Goal: Task Accomplishment & Management: Use online tool/utility

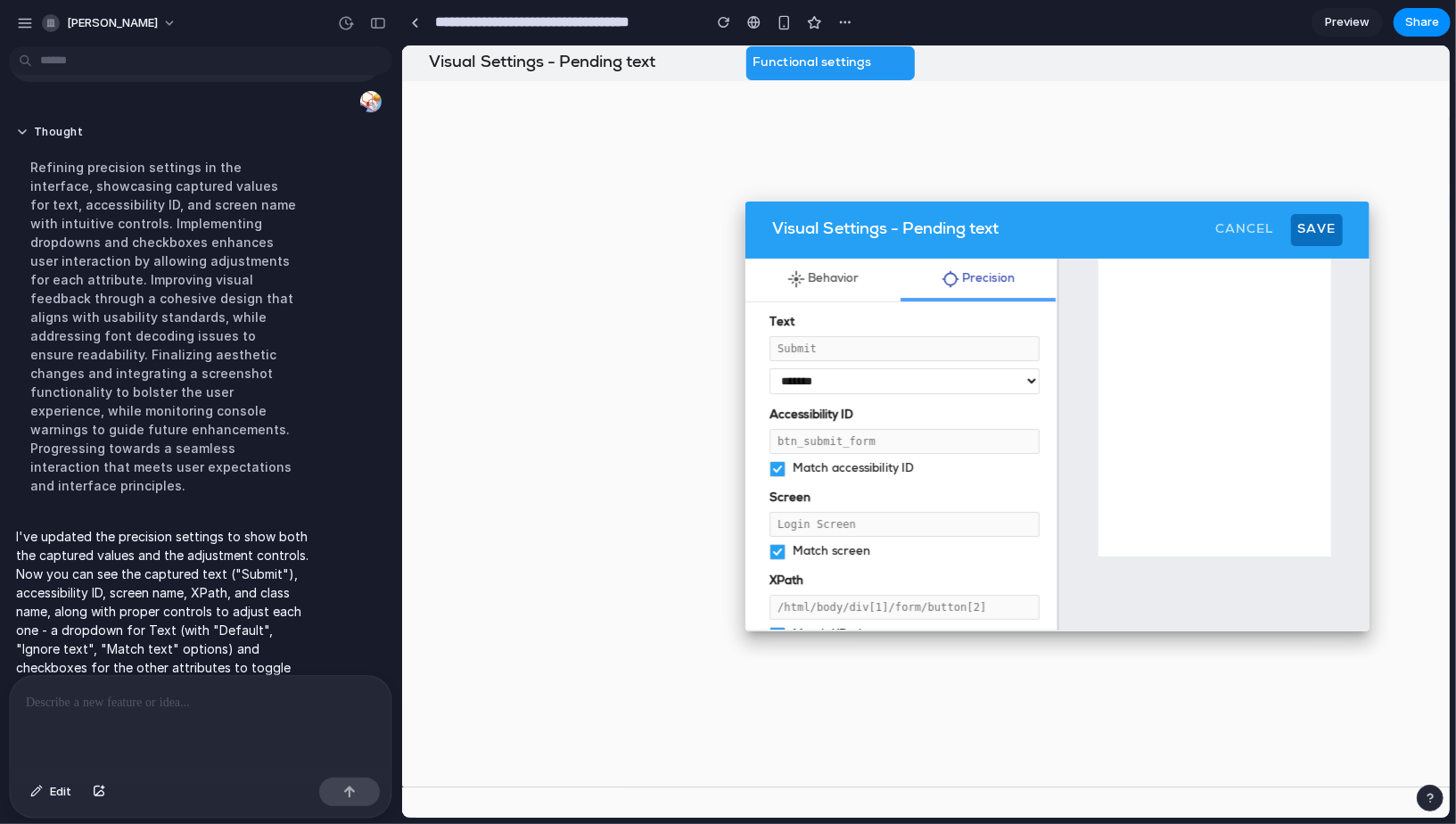
click at [841, 382] on select "**********" at bounding box center [904, 380] width 270 height 26
click at [775, 468] on icon at bounding box center [776, 468] width 7 height 5
click at [775, 468] on div at bounding box center [776, 468] width 16 height 16
click at [829, 275] on span "Behavior" at bounding box center [833, 279] width 52 height 12
click at [926, 280] on md-tab-item "location_searching Precision" at bounding box center [977, 279] width 155 height 43
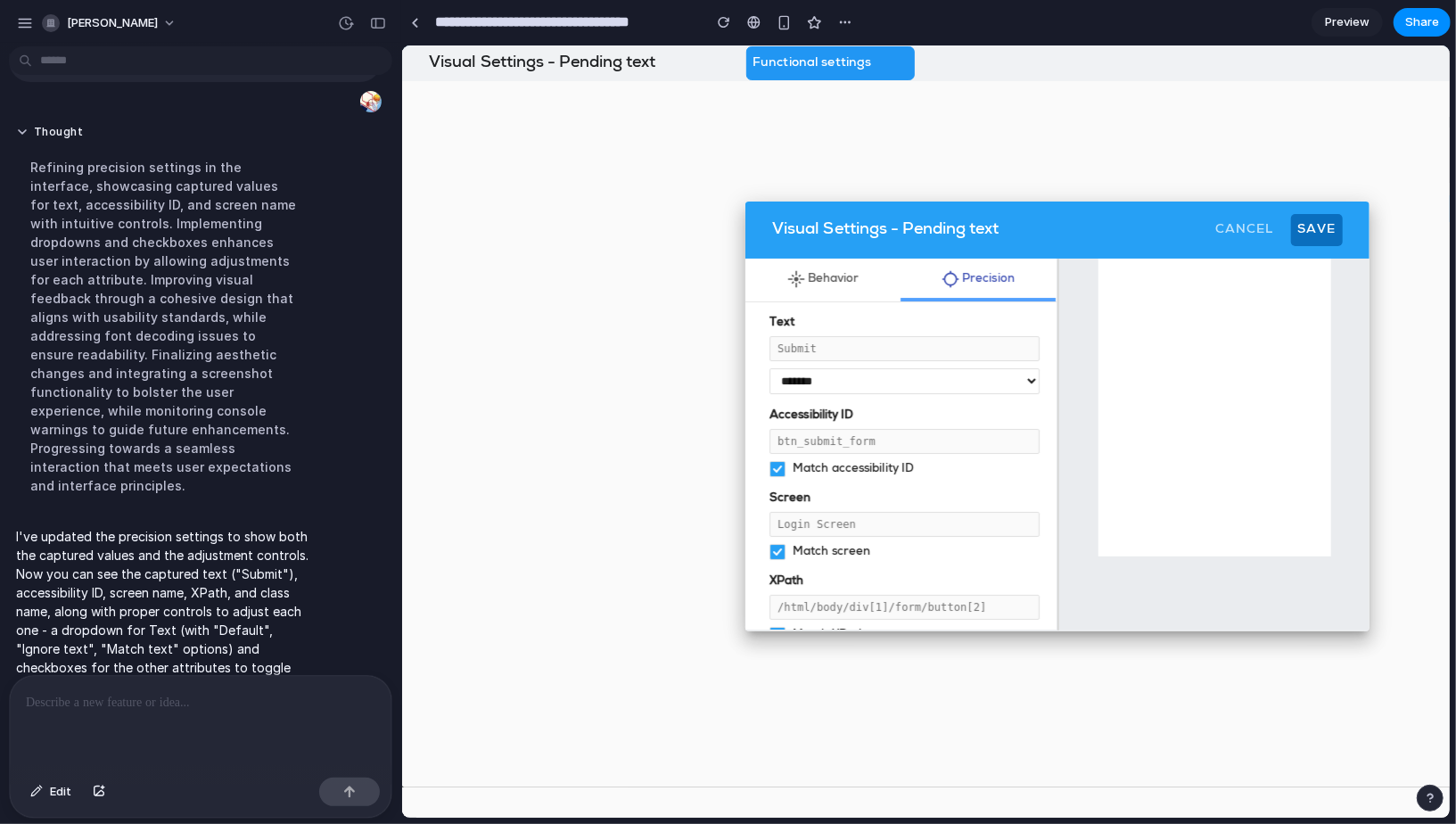
click at [802, 440] on div "btn_submit_form" at bounding box center [904, 441] width 270 height 25
click at [155, 738] on div at bounding box center [201, 724] width 381 height 95
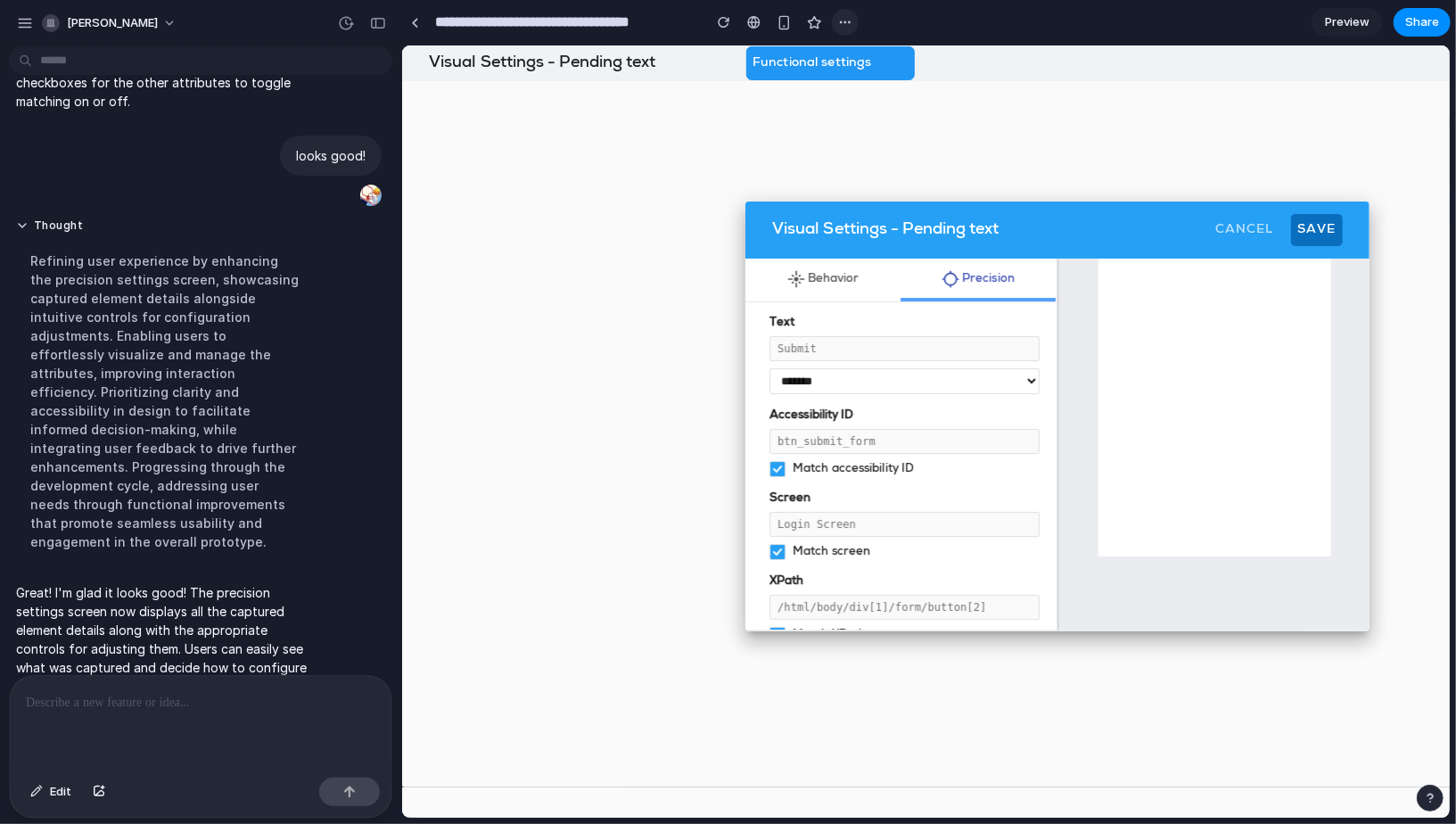
click at [838, 25] on div "button" at bounding box center [845, 22] width 14 height 14
click at [848, 21] on div "Duplicate Delete" at bounding box center [728, 412] width 1456 height 824
click at [421, 20] on link at bounding box center [415, 22] width 27 height 27
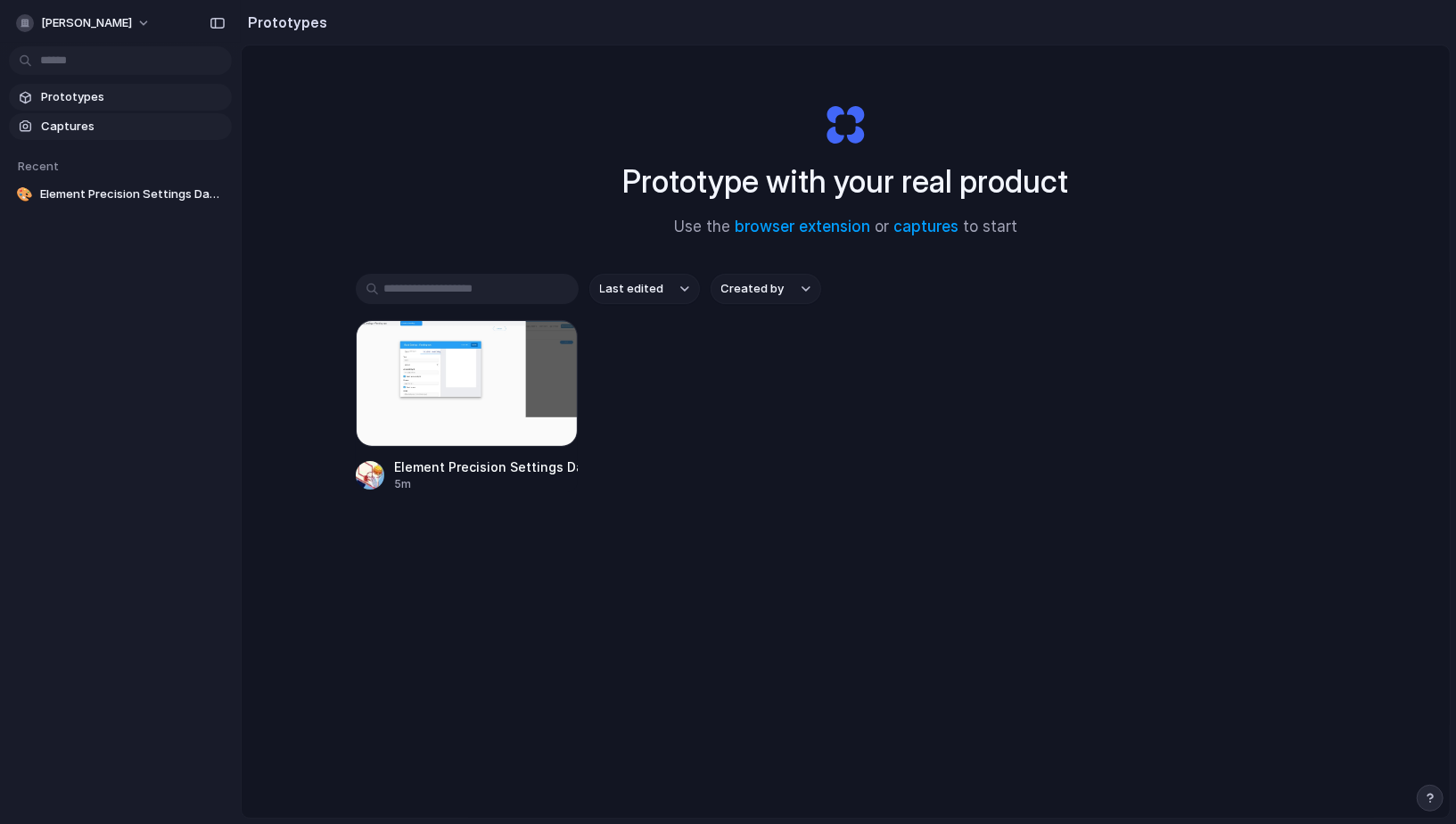
click at [72, 123] on span "Captures" at bounding box center [133, 126] width 184 height 18
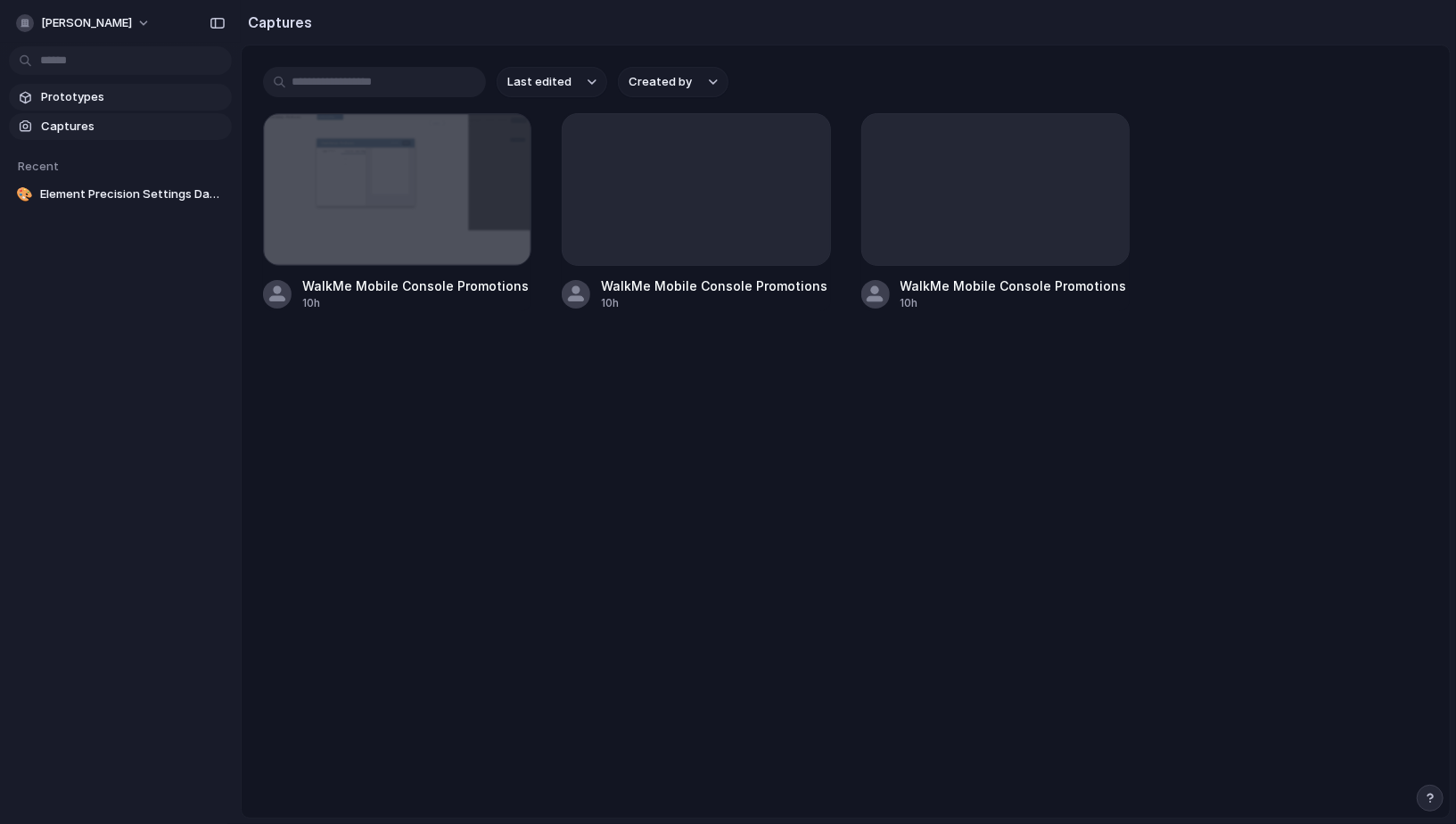
click at [102, 94] on span "Prototypes" at bounding box center [133, 98] width 184 height 18
